Goal: Task Accomplishment & Management: Manage account settings

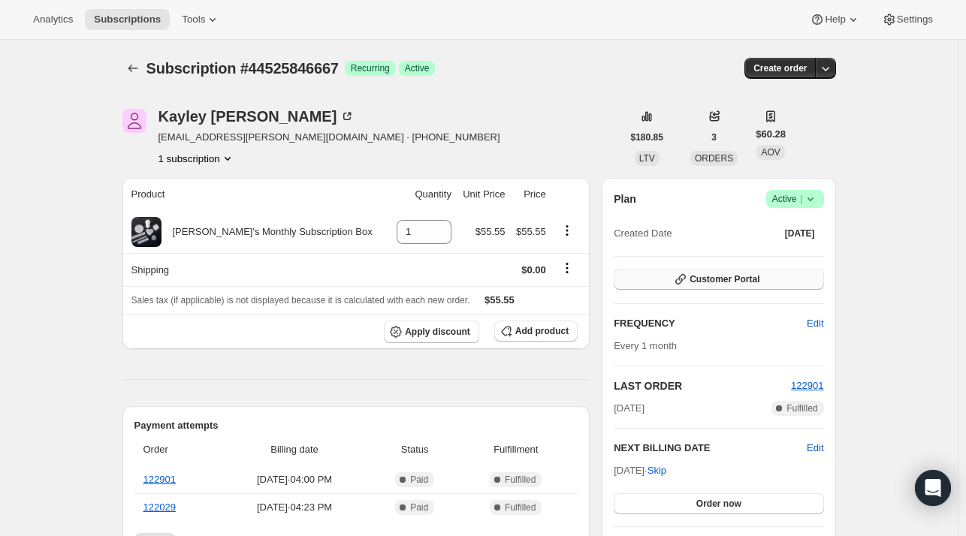
click at [735, 281] on span "Customer Portal" at bounding box center [725, 279] width 70 height 12
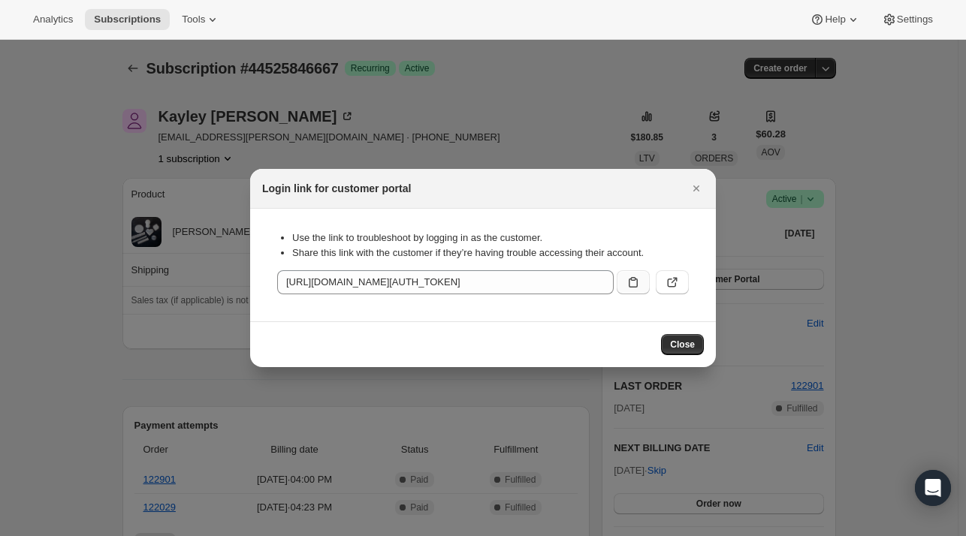
click at [628, 283] on icon ":rbv:" at bounding box center [633, 282] width 15 height 15
